Goal: Task Accomplishment & Management: Use online tool/utility

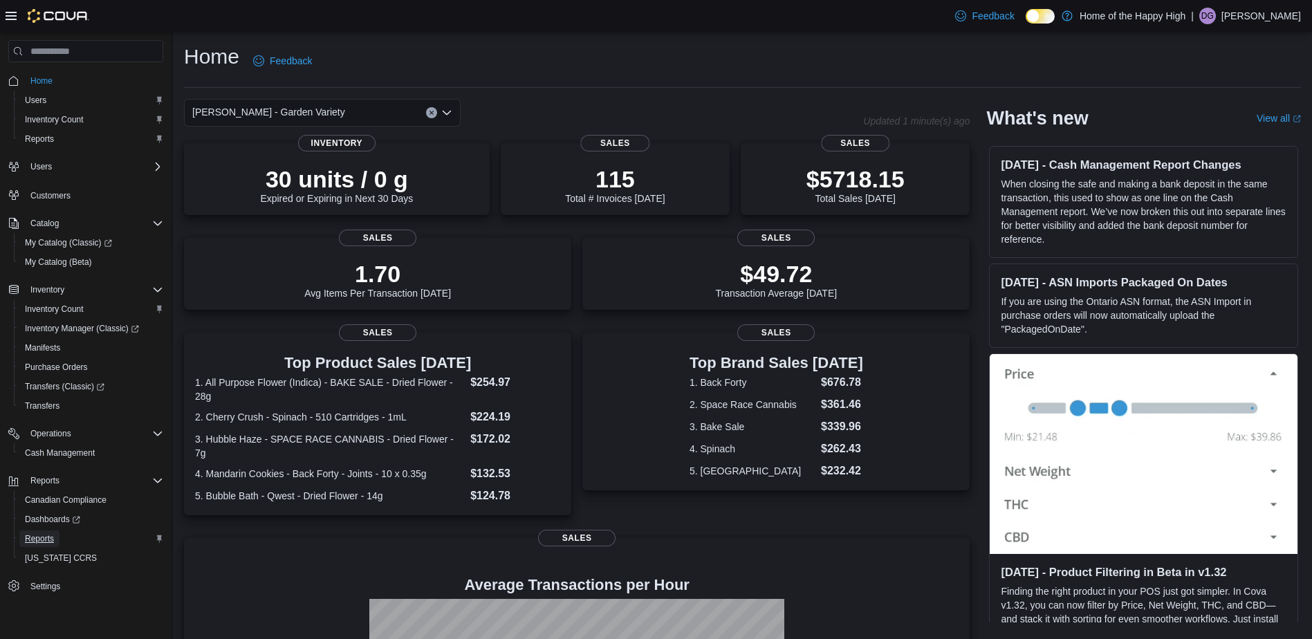
click at [35, 536] on span "Reports" at bounding box center [39, 538] width 29 height 11
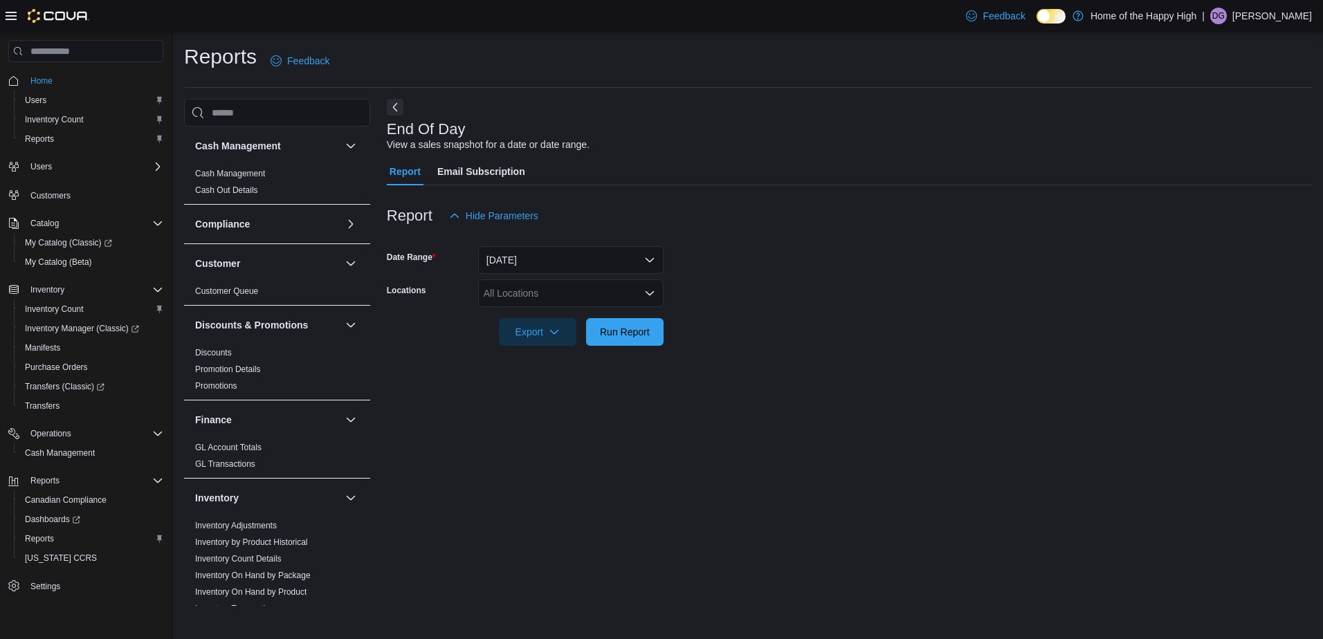
click at [556, 299] on div "All Locations" at bounding box center [570, 293] width 185 height 28
type input "****"
click at [566, 309] on button "[PERSON_NAME] - Garden Variety" at bounding box center [570, 317] width 185 height 20
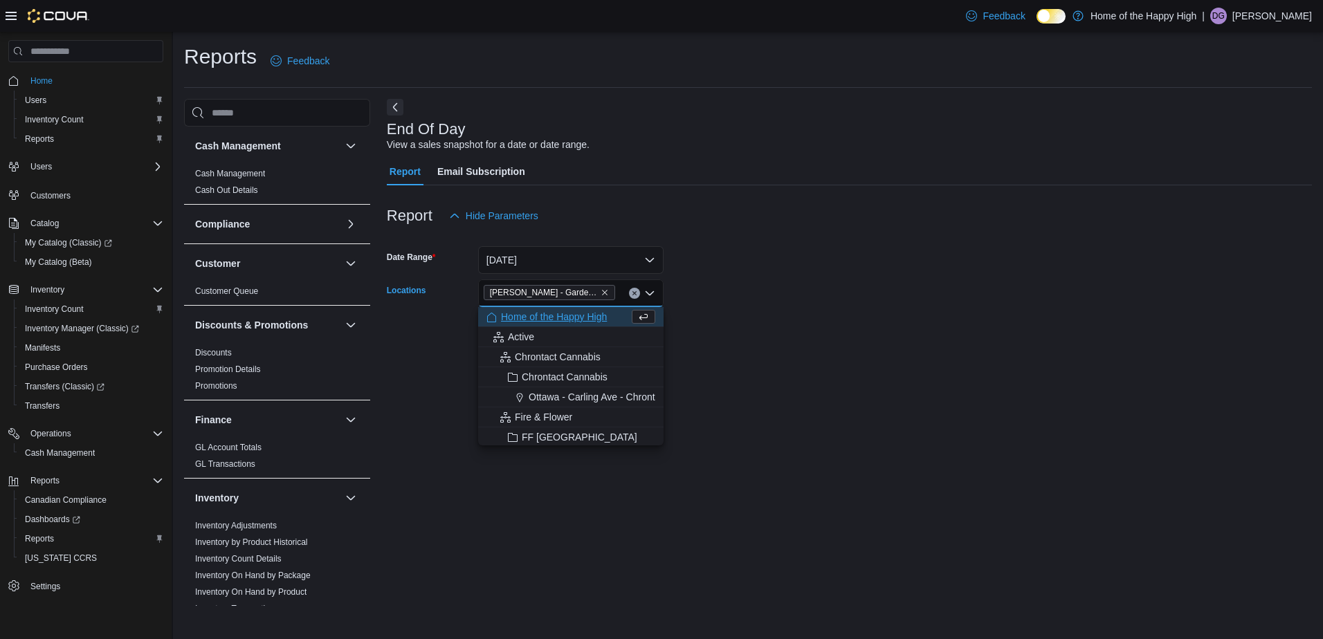
click at [387, 367] on div "End Of Day View a sales snapshot for a date or date range. Report Email Subscri…" at bounding box center [849, 352] width 925 height 507
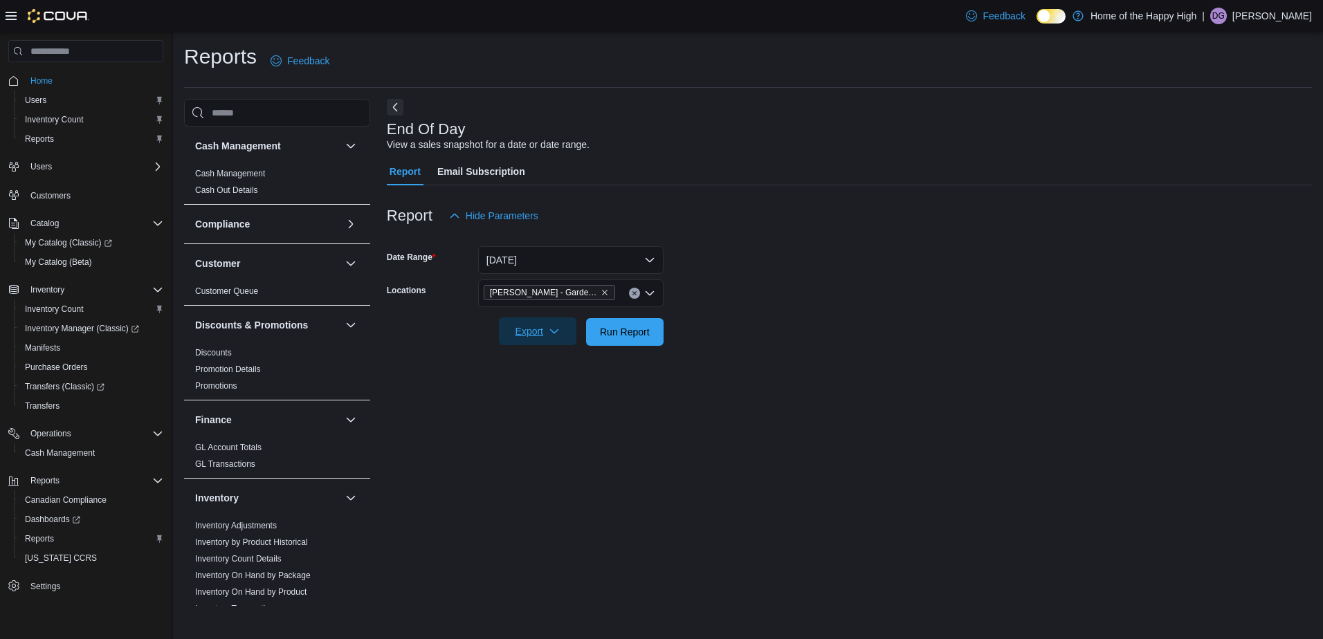
click at [538, 333] on span "Export" at bounding box center [537, 332] width 61 height 28
click at [545, 383] on span "Export to Pdf" at bounding box center [539, 387] width 62 height 11
